Goal: Check status

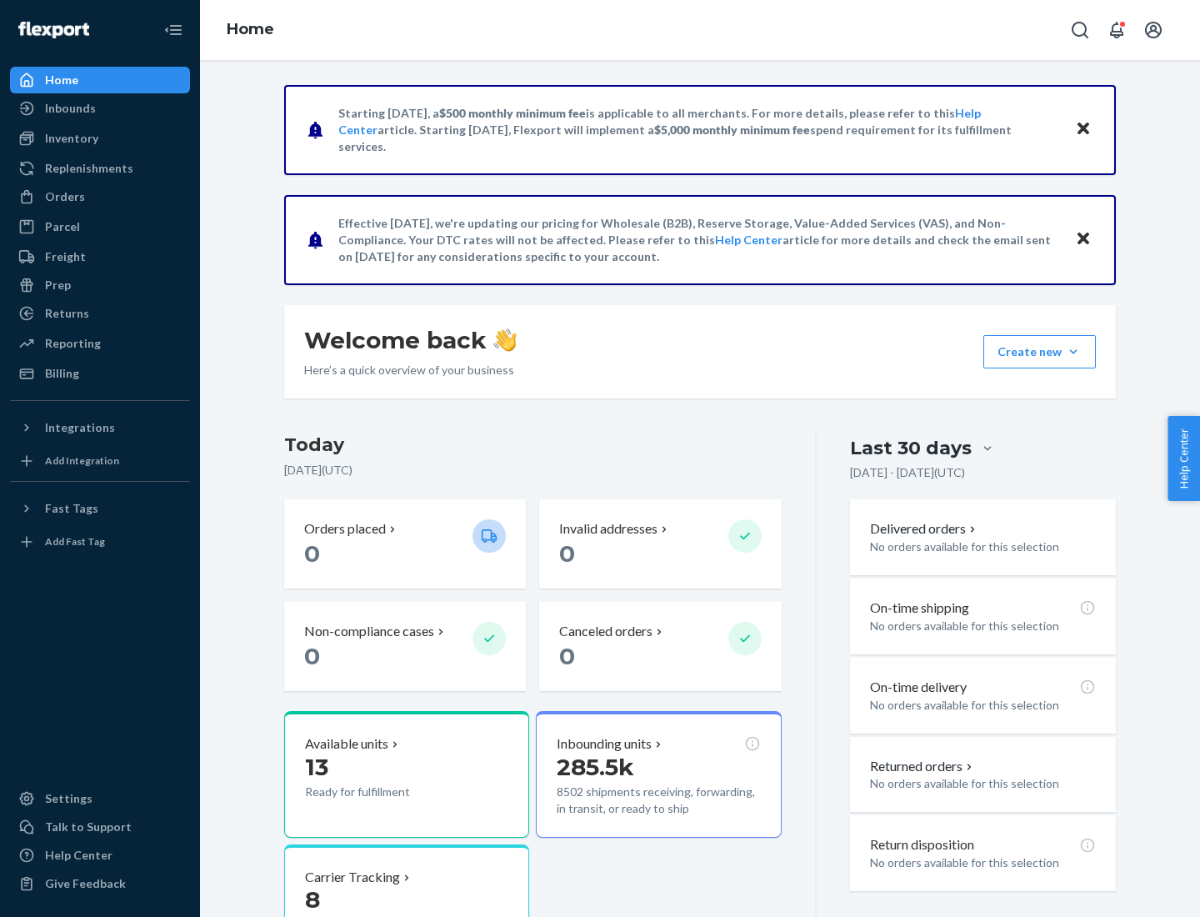
click at [1073, 352] on button "Create new Create new inbound Create new order Create new product" at bounding box center [1039, 351] width 112 height 33
click at [69, 108] on div "Inbounds" at bounding box center [70, 108] width 51 height 17
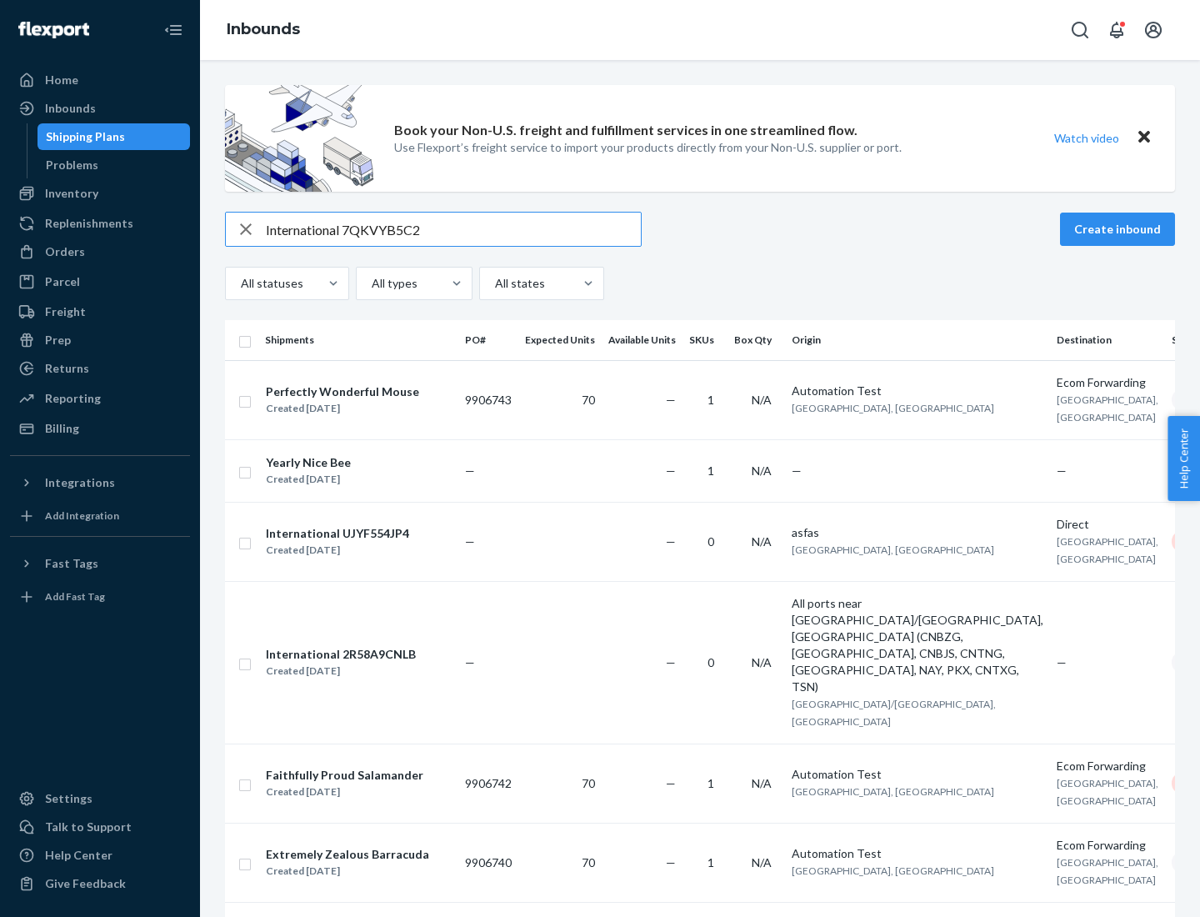
type input "International 7QKVYB5C29"
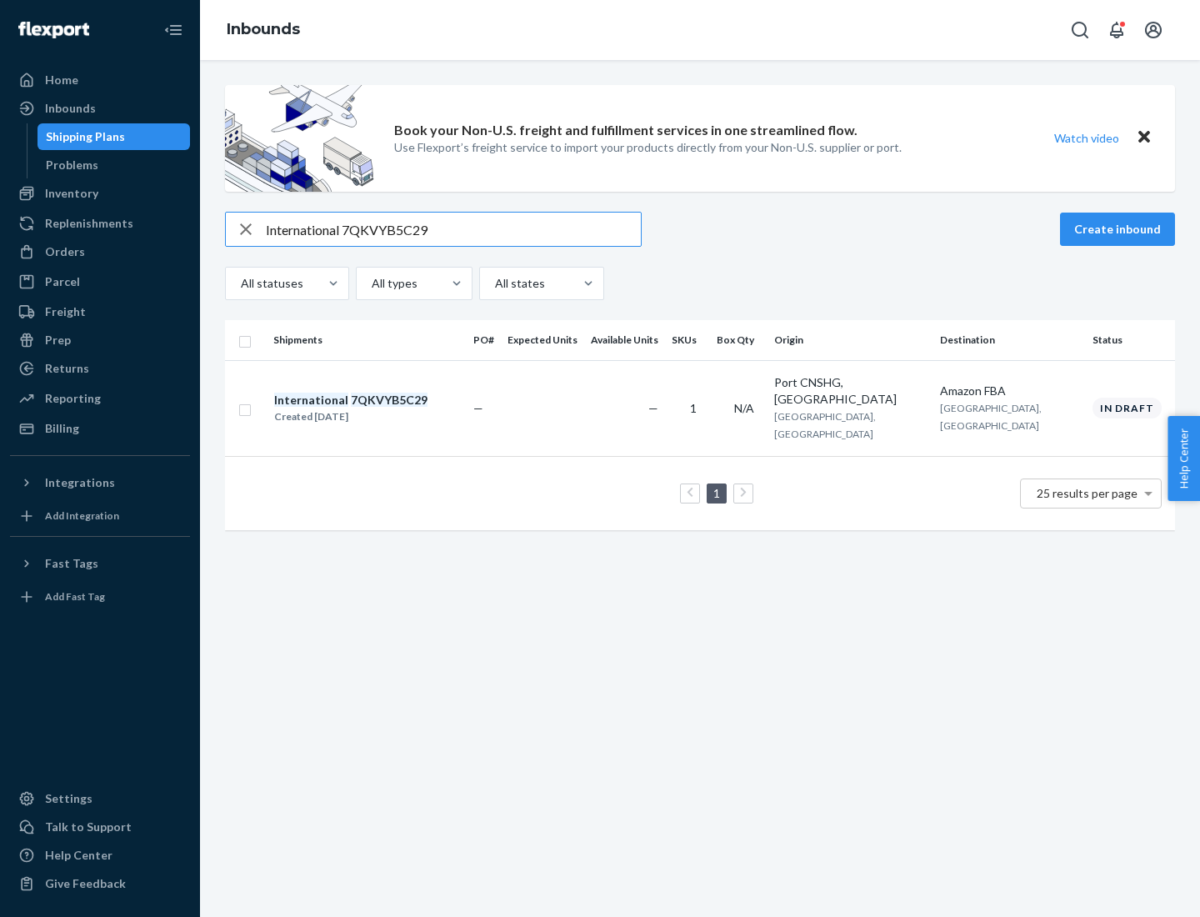
click at [379, 408] on div "Created [DATE]" at bounding box center [350, 416] width 153 height 17
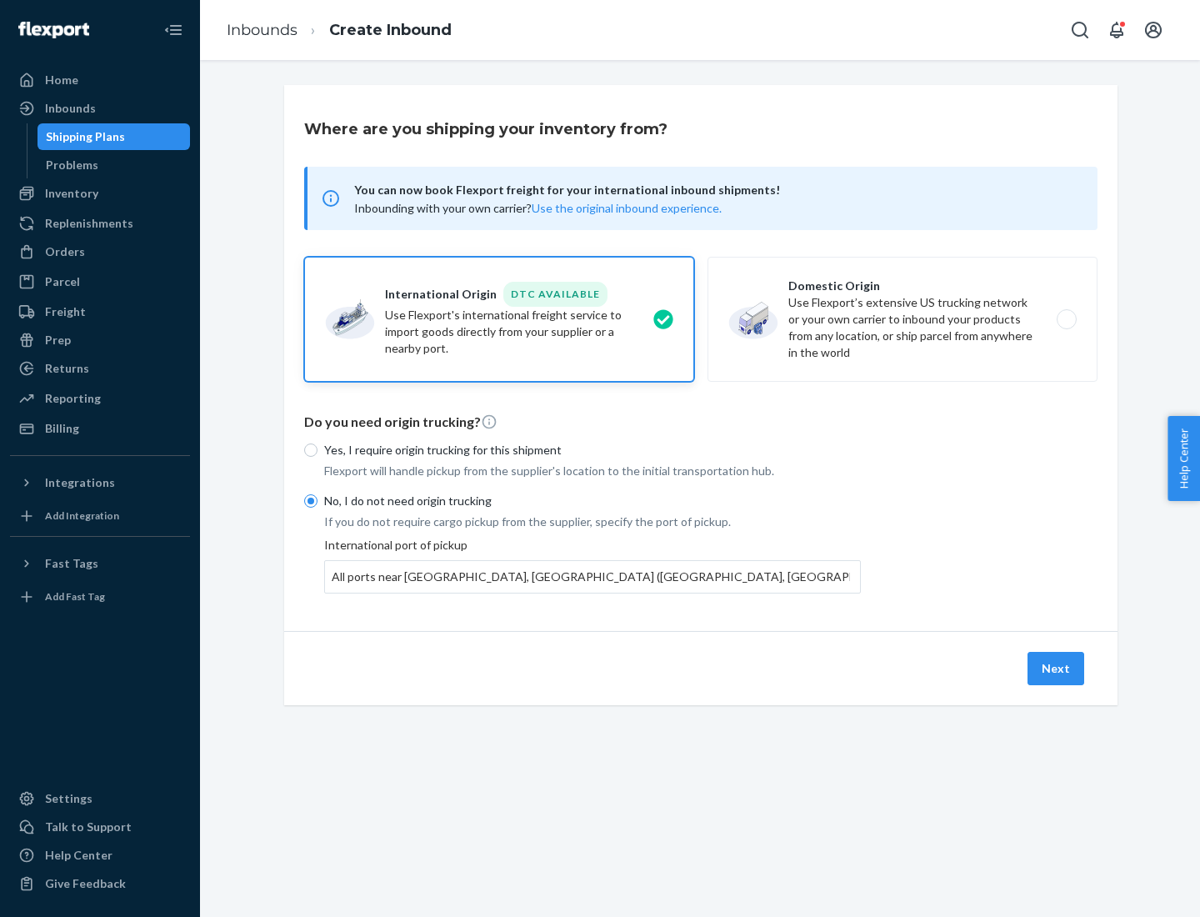
click at [1056, 667] on button "Next" at bounding box center [1055, 668] width 57 height 33
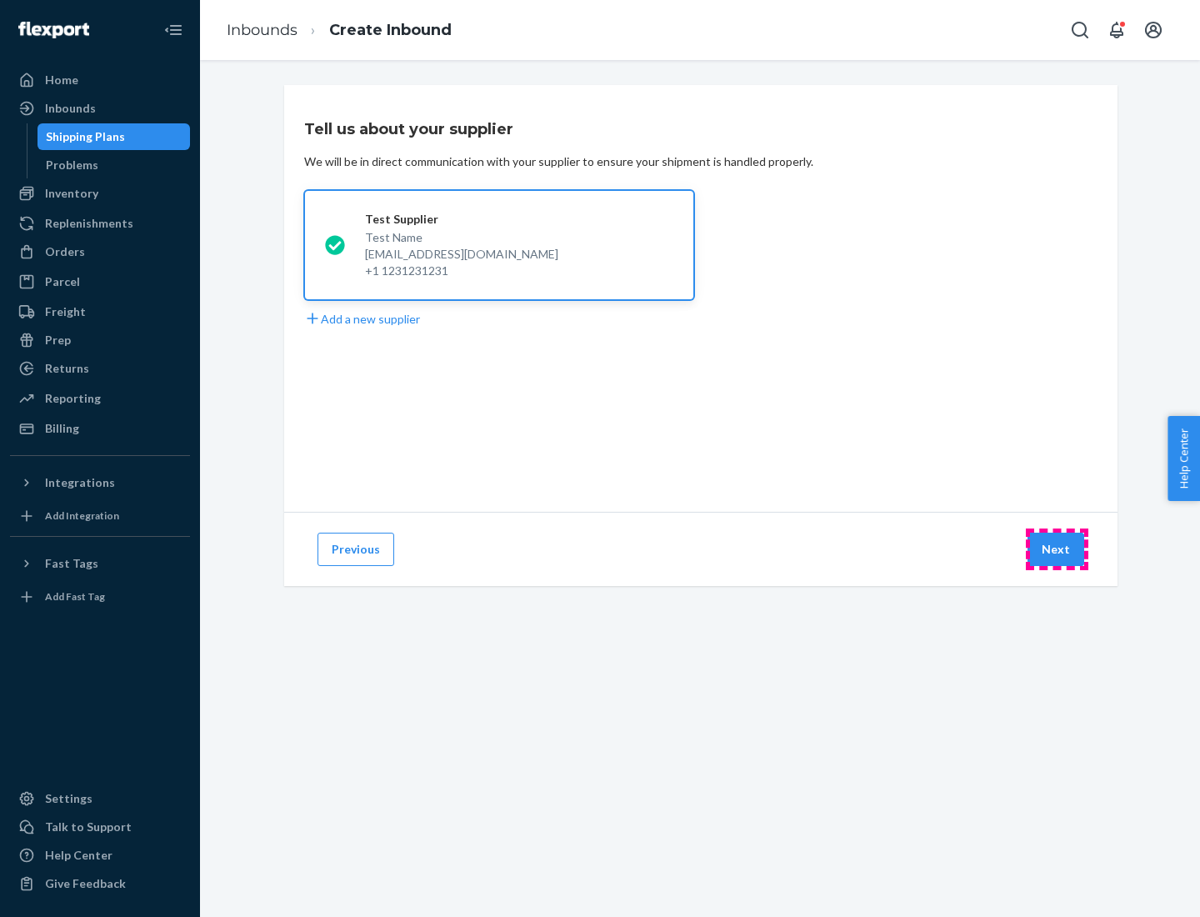
click at [1056, 549] on button "Next" at bounding box center [1055, 548] width 57 height 33
